Goal: Find specific page/section: Find specific page/section

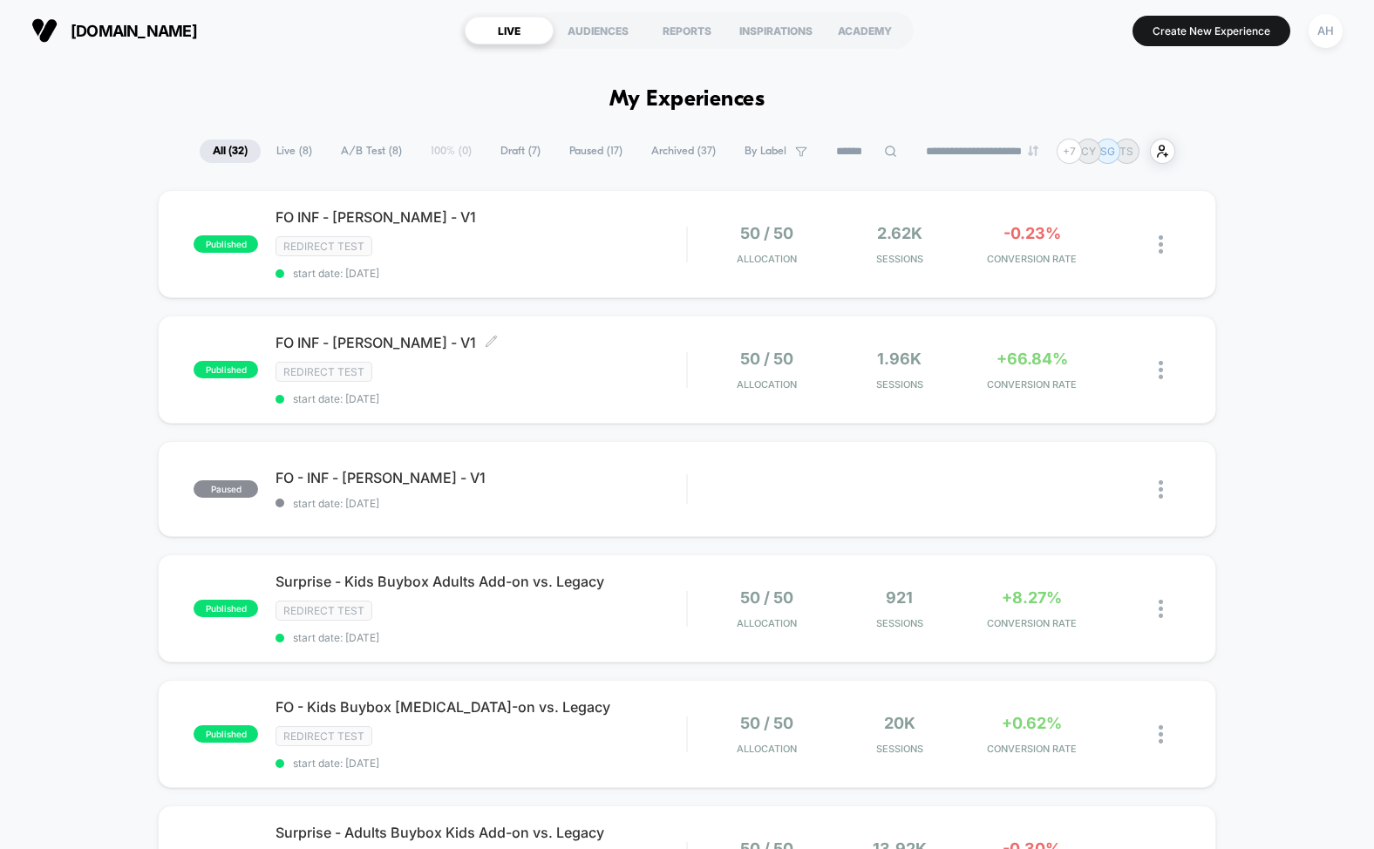
click at [600, 374] on div "Redirect Test" at bounding box center [481, 372] width 411 height 20
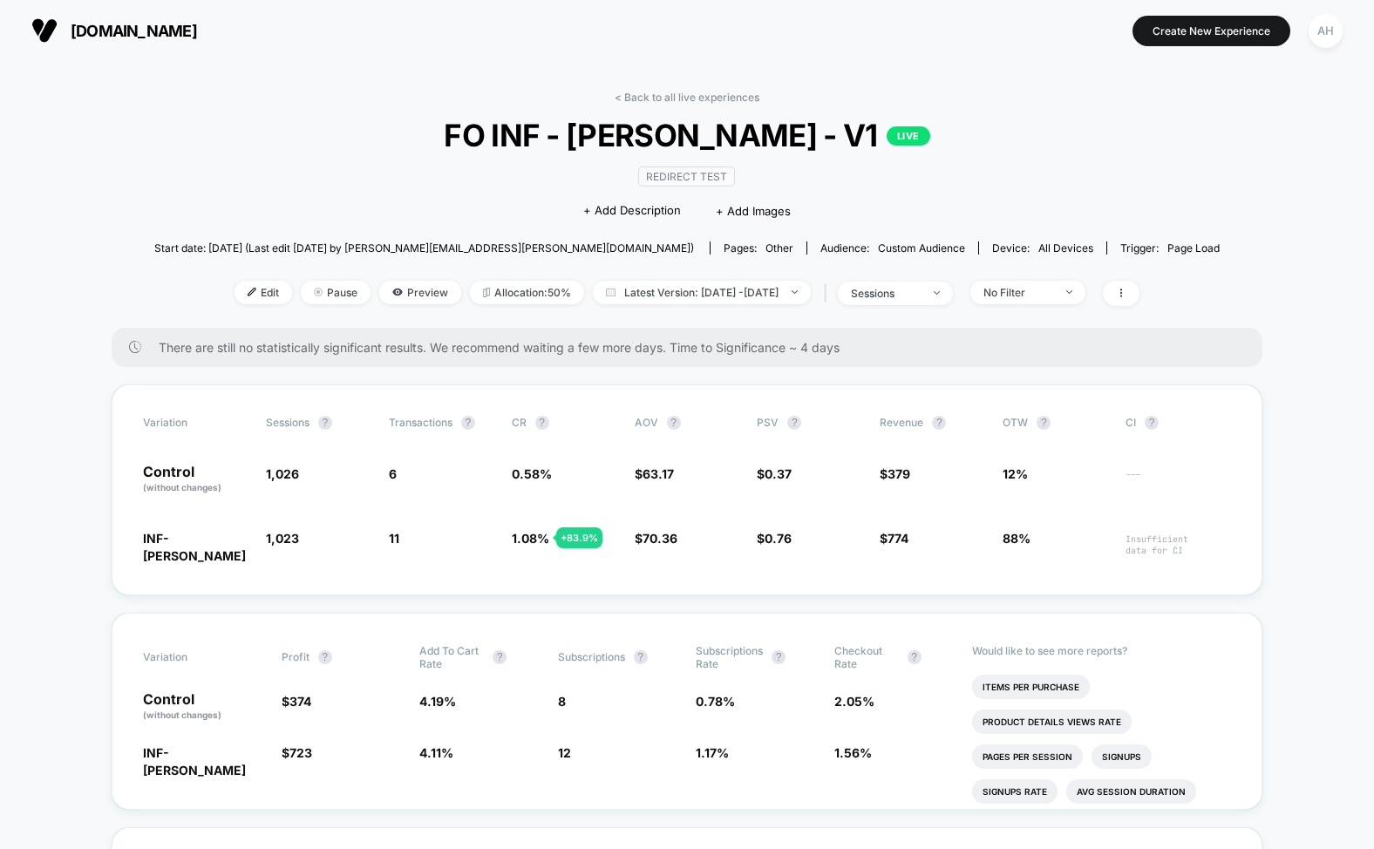
click at [648, 92] on link "< Back to all live experiences" at bounding box center [687, 97] width 145 height 13
